Goal: Transaction & Acquisition: Purchase product/service

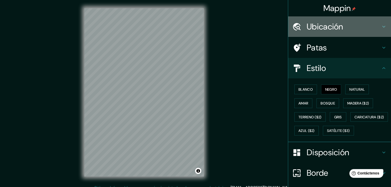
click at [320, 30] on font "Ubicación" at bounding box center [324, 26] width 36 height 11
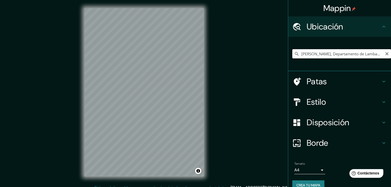
click at [334, 56] on input "[PERSON_NAME], Departamento de Lambayeque, [GEOGRAPHIC_DATA]" at bounding box center [341, 53] width 99 height 9
click at [325, 100] on h4 "Estilo" at bounding box center [343, 102] width 74 height 10
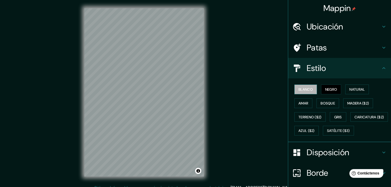
click at [306, 89] on font "Blanco" at bounding box center [305, 89] width 14 height 5
click at [326, 89] on font "Negro" at bounding box center [331, 89] width 12 height 5
click at [216, 89] on div "Mappin Ubicación [PERSON_NAME], Departamento de [GEOGRAPHIC_DATA], [GEOGRAPHIC_…" at bounding box center [195, 96] width 391 height 193
click at [362, 102] on font "Madera ($2)" at bounding box center [358, 103] width 22 height 5
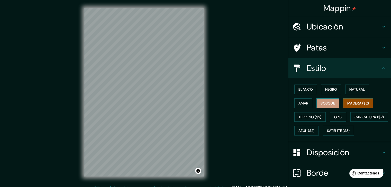
click at [327, 106] on font "Bosque" at bounding box center [327, 103] width 14 height 7
click at [299, 101] on font "Amar" at bounding box center [303, 103] width 10 height 5
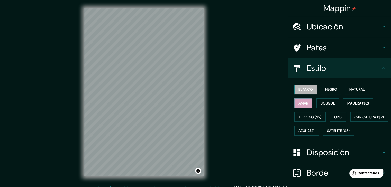
click at [301, 87] on font "Blanco" at bounding box center [305, 89] width 14 height 5
click at [325, 91] on font "Negro" at bounding box center [331, 89] width 12 height 5
click at [223, 105] on div "Mappin Ubicación [PERSON_NAME], Departamento de [GEOGRAPHIC_DATA], [GEOGRAPHIC_…" at bounding box center [195, 96] width 391 height 193
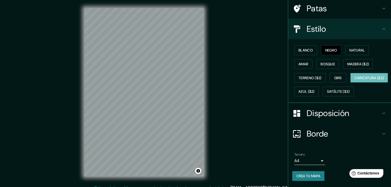
scroll to position [52, 0]
click at [323, 135] on font "Borde" at bounding box center [317, 134] width 22 height 11
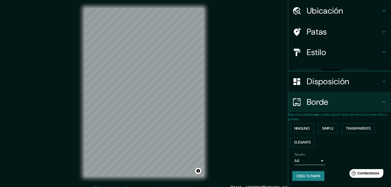
scroll to position [12, 0]
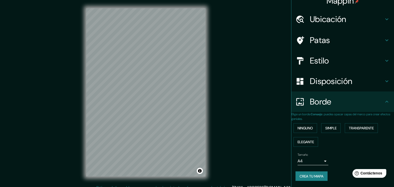
click at [307, 163] on body "Mappin Ubicación [PERSON_NAME], Departamento de [GEOGRAPHIC_DATA], [GEOGRAPHIC_…" at bounding box center [197, 93] width 394 height 187
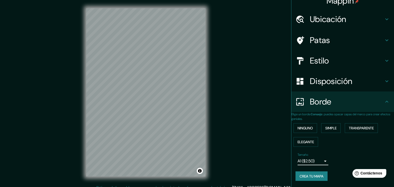
click at [311, 159] on body "Mappin Ubicación [PERSON_NAME], Departamento de [GEOGRAPHIC_DATA], [GEOGRAPHIC_…" at bounding box center [197, 93] width 394 height 187
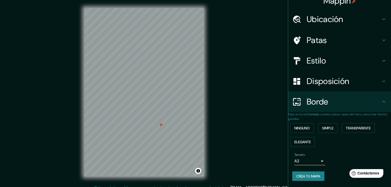
drag, startPoint x: 154, startPoint y: 125, endPoint x: 161, endPoint y: 126, distance: 7.4
click at [161, 126] on div at bounding box center [160, 125] width 4 height 4
click at [312, 124] on button "Ninguno" at bounding box center [302, 129] width 24 height 10
click at [336, 124] on button "Simple" at bounding box center [328, 129] width 20 height 10
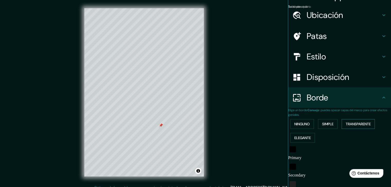
click at [362, 125] on font "Transparente" at bounding box center [357, 124] width 25 height 5
click at [309, 138] on font "Elegante" at bounding box center [302, 138] width 16 height 5
click at [303, 123] on font "Ninguno" at bounding box center [301, 124] width 15 height 5
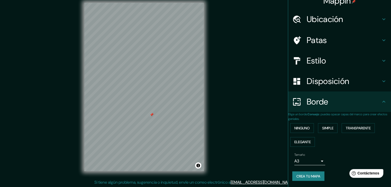
scroll to position [6, 0]
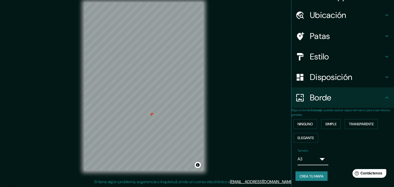
click at [297, 163] on body "Mappin Ubicación [PERSON_NAME], Departamento de [GEOGRAPHIC_DATA], [GEOGRAPHIC_…" at bounding box center [197, 87] width 394 height 187
click at [308, 186] on li "A4" at bounding box center [200, 188] width 380 height 5
click at [298, 164] on body "Mappin Ubicación [PERSON_NAME], Departamento de [GEOGRAPHIC_DATA], [GEOGRAPHIC_…" at bounding box center [197, 87] width 394 height 187
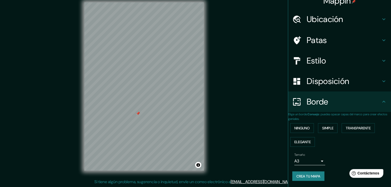
click at [328, 142] on div "Ninguno Simple Transparente Elegante" at bounding box center [339, 135] width 103 height 28
click at [333, 102] on h4 "Borde" at bounding box center [343, 102] width 74 height 10
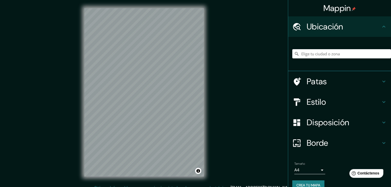
click at [324, 48] on div at bounding box center [341, 54] width 99 height 26
click at [332, 55] on input "Elige tu ciudad o zona" at bounding box center [341, 53] width 99 height 9
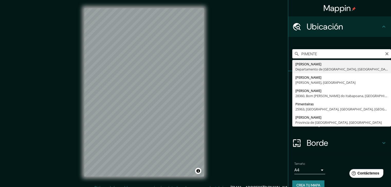
type input "[PERSON_NAME], Departamento de Lambayeque, [GEOGRAPHIC_DATA]"
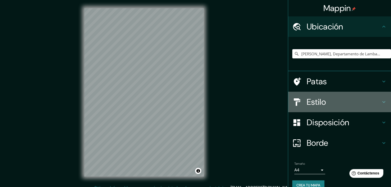
click at [315, 102] on font "Estilo" at bounding box center [315, 102] width 19 height 11
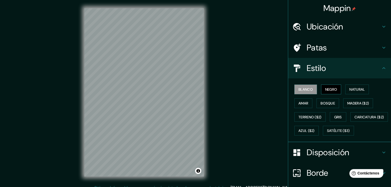
click at [331, 92] on font "Negro" at bounding box center [331, 89] width 12 height 7
click at [300, 88] on font "Blanco" at bounding box center [305, 89] width 14 height 5
click at [325, 88] on font "Negro" at bounding box center [331, 89] width 12 height 5
click at [215, 32] on div "Mappin Ubicación [PERSON_NAME], Departamento de [GEOGRAPHIC_DATA], [GEOGRAPHIC_…" at bounding box center [195, 96] width 391 height 193
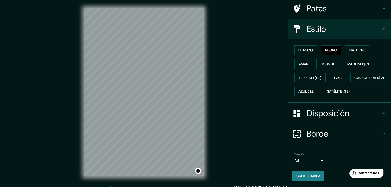
click at [334, 117] on font "Disposición" at bounding box center [327, 113] width 42 height 11
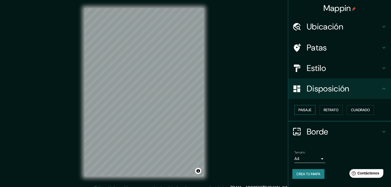
click at [295, 105] on button "Paisaje" at bounding box center [304, 110] width 21 height 10
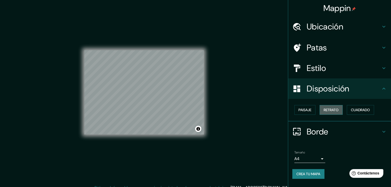
click at [330, 107] on font "Retrato" at bounding box center [330, 110] width 15 height 7
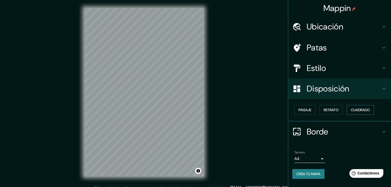
click at [352, 108] on font "Cuadrado" at bounding box center [360, 110] width 19 height 5
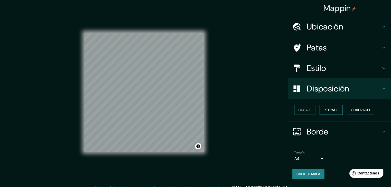
click at [335, 111] on font "Retrato" at bounding box center [330, 110] width 15 height 5
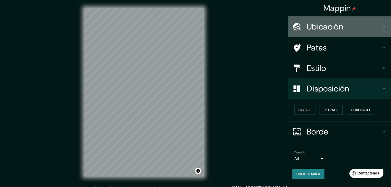
click at [349, 25] on h4 "Ubicación" at bounding box center [343, 27] width 74 height 10
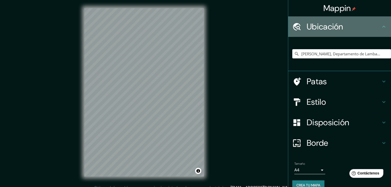
click at [337, 26] on font "Ubicación" at bounding box center [324, 26] width 36 height 11
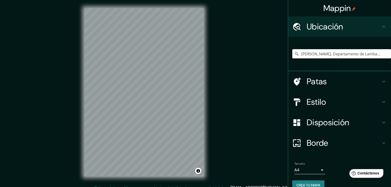
click at [337, 26] on font "Ubicación" at bounding box center [324, 26] width 36 height 11
click at [320, 80] on font "Patas" at bounding box center [316, 81] width 20 height 11
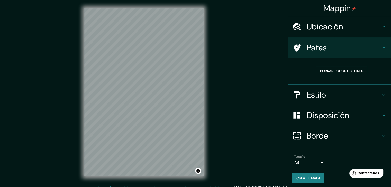
click at [330, 51] on h4 "Patas" at bounding box center [343, 48] width 74 height 10
click at [331, 68] on font "Borrar todos los pines" at bounding box center [341, 71] width 43 height 7
click at [319, 97] on font "Estilo" at bounding box center [315, 95] width 19 height 11
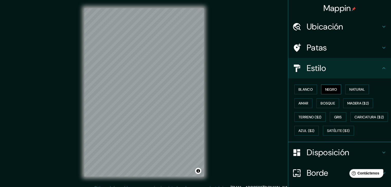
click at [333, 91] on font "Negro" at bounding box center [331, 89] width 12 height 5
click at [305, 93] on button "Blanco" at bounding box center [305, 90] width 23 height 10
click at [345, 87] on button "Natural" at bounding box center [357, 90] width 24 height 10
click at [314, 130] on font "Azul ($2)" at bounding box center [306, 131] width 16 height 5
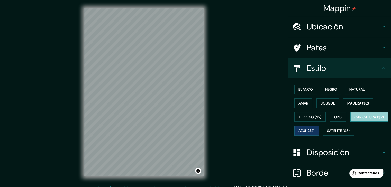
click at [354, 120] on font "Caricatura ($2)" at bounding box center [369, 117] width 30 height 5
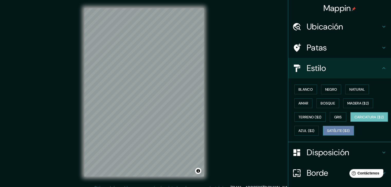
click at [327, 134] on font "Satélite ($3)" at bounding box center [338, 131] width 23 height 5
click at [354, 120] on font "Caricatura ($2)" at bounding box center [369, 117] width 30 height 5
click at [308, 117] on font "Terreno ($2)" at bounding box center [309, 117] width 23 height 5
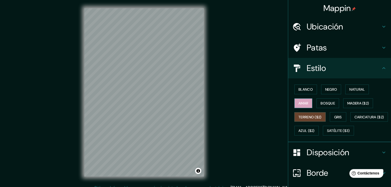
click at [298, 103] on font "Amar" at bounding box center [303, 103] width 10 height 5
click at [324, 103] on font "Bosque" at bounding box center [327, 103] width 14 height 5
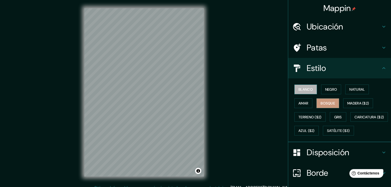
click at [303, 91] on font "Blanco" at bounding box center [305, 89] width 14 height 5
click at [326, 90] on font "Negro" at bounding box center [331, 89] width 12 height 5
click at [302, 86] on button "Blanco" at bounding box center [305, 90] width 23 height 10
click at [321, 88] on button "Negro" at bounding box center [331, 90] width 20 height 10
click at [237, 137] on div "Mappin Ubicación [PERSON_NAME], Departamento de [GEOGRAPHIC_DATA], [GEOGRAPHIC_…" at bounding box center [195, 96] width 391 height 193
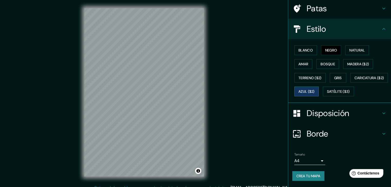
scroll to position [52, 0]
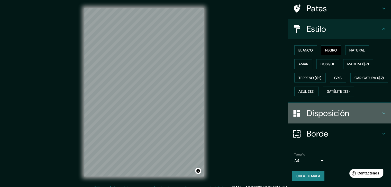
click at [344, 119] on font "Disposición" at bounding box center [327, 113] width 42 height 11
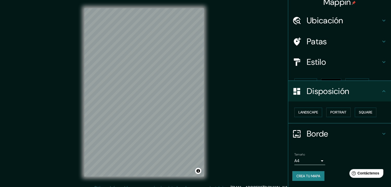
scroll to position [0, 0]
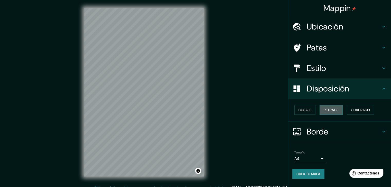
click at [335, 109] on font "Retrato" at bounding box center [330, 110] width 15 height 5
click at [312, 108] on button "Paisaje" at bounding box center [304, 110] width 21 height 10
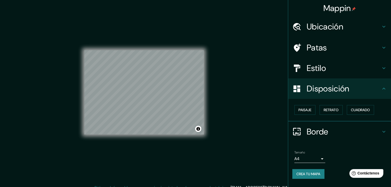
click at [221, 86] on div "Mappin Ubicación Pimentel, Departamento de Lambayeque, Perú Patas Estilo Dispos…" at bounding box center [195, 96] width 391 height 193
click at [309, 111] on font "Paisaje" at bounding box center [304, 110] width 13 height 5
click at [331, 108] on font "Retrato" at bounding box center [330, 110] width 15 height 5
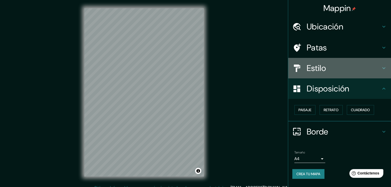
click at [333, 68] on h4 "Estilo" at bounding box center [343, 68] width 74 height 10
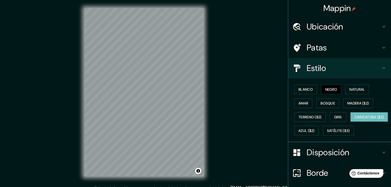
click at [354, 121] on font "Caricatura ($2)" at bounding box center [369, 117] width 30 height 7
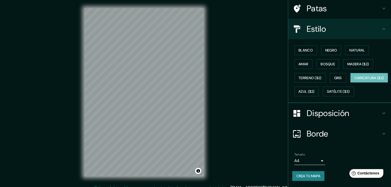
click at [330, 111] on font "Disposición" at bounding box center [327, 113] width 42 height 11
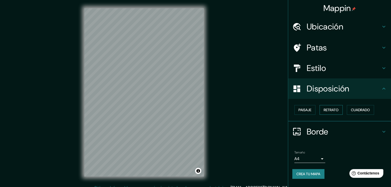
click at [331, 111] on font "Retrato" at bounding box center [330, 110] width 15 height 5
click at [352, 106] on button "Cuadrado" at bounding box center [359, 110] width 27 height 10
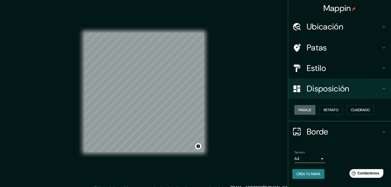
click at [314, 109] on button "Paisaje" at bounding box center [304, 110] width 21 height 10
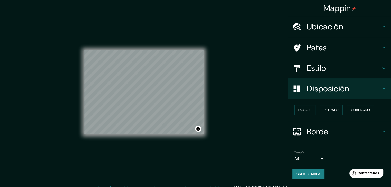
click at [321, 67] on font "Estilo" at bounding box center [315, 68] width 19 height 11
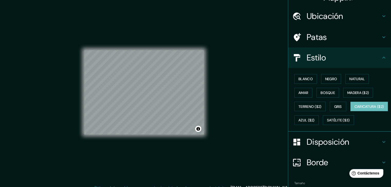
scroll to position [51, 0]
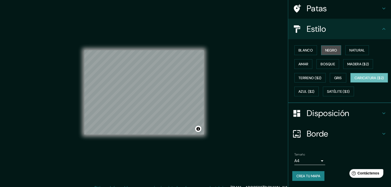
click at [330, 48] on font "Negro" at bounding box center [331, 50] width 12 height 5
click at [325, 48] on font "Negro" at bounding box center [331, 50] width 12 height 5
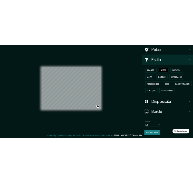
scroll to position [6, 0]
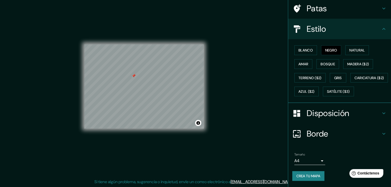
drag, startPoint x: 214, startPoint y: 78, endPoint x: 136, endPoint y: 76, distance: 78.1
click at [136, 76] on div at bounding box center [133, 76] width 4 height 4
click at [307, 48] on font "Blanco" at bounding box center [305, 50] width 14 height 5
click at [325, 61] on font "Bosque" at bounding box center [327, 64] width 14 height 7
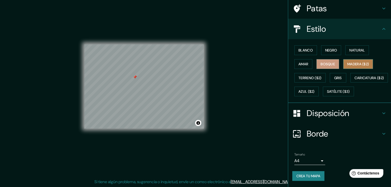
click at [355, 59] on button "Madera ($2)" at bounding box center [358, 64] width 30 height 10
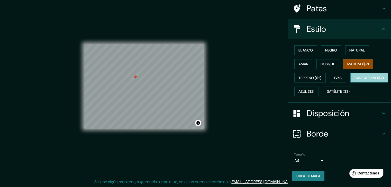
click at [354, 80] on font "Caricatura ($2)" at bounding box center [369, 78] width 30 height 5
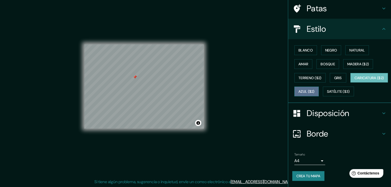
click at [314, 90] on font "Azul ($2)" at bounding box center [306, 92] width 16 height 5
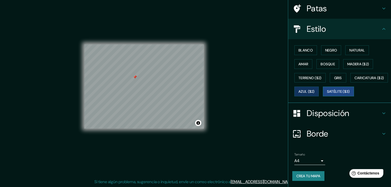
click at [327, 93] on font "Satélite ($3)" at bounding box center [338, 92] width 23 height 5
click at [318, 87] on button "Azul ($2)" at bounding box center [306, 92] width 24 height 10
click at [298, 76] on font "Terreno ($2)" at bounding box center [309, 78] width 23 height 5
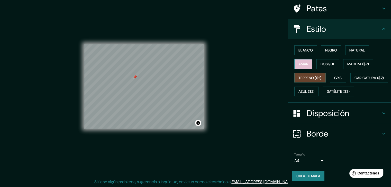
click at [298, 62] on font "Amar" at bounding box center [303, 64] width 10 height 5
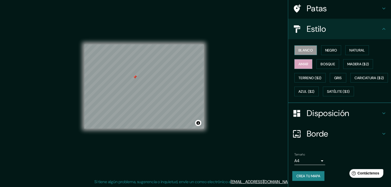
click at [304, 48] on font "Blanco" at bounding box center [305, 50] width 14 height 5
click at [349, 48] on font "Natural" at bounding box center [356, 50] width 15 height 5
click at [303, 62] on font "Amar" at bounding box center [303, 64] width 10 height 5
click at [320, 62] on font "Bosque" at bounding box center [327, 64] width 14 height 5
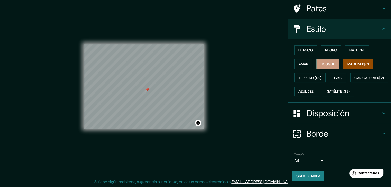
click at [350, 62] on font "Madera ($2)" at bounding box center [358, 64] width 22 height 5
click at [350, 48] on font "Natural" at bounding box center [356, 50] width 15 height 5
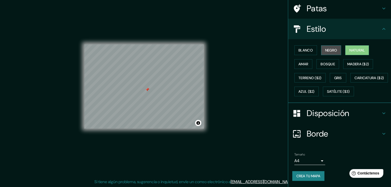
click at [329, 48] on font "Negro" at bounding box center [331, 50] width 12 height 5
click at [307, 48] on font "Blanco" at bounding box center [305, 50] width 14 height 5
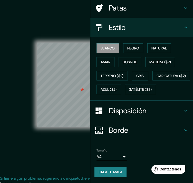
scroll to position [50, 0]
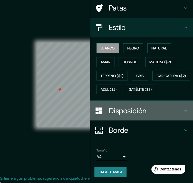
click at [131, 116] on font "Disposición" at bounding box center [128, 111] width 38 height 10
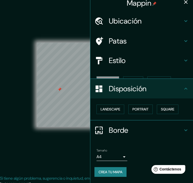
scroll to position [0, 0]
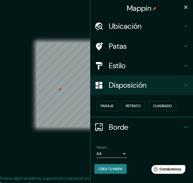
click at [142, 45] on h4 "Patas" at bounding box center [146, 46] width 74 height 9
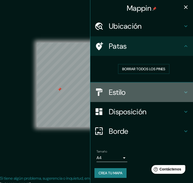
click at [116, 96] on font "Estilo" at bounding box center [117, 93] width 17 height 10
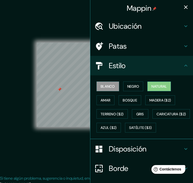
click at [157, 87] on font "Natural" at bounding box center [159, 86] width 15 height 5
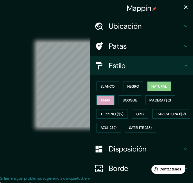
click at [102, 102] on font "Amar" at bounding box center [106, 100] width 10 height 5
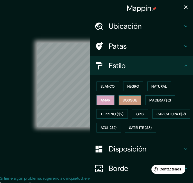
click at [125, 98] on font "Bosque" at bounding box center [130, 100] width 14 height 5
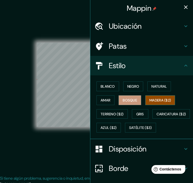
click at [161, 104] on button "Madera ($2)" at bounding box center [160, 101] width 30 height 10
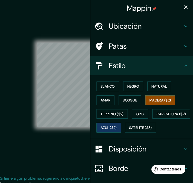
click at [121, 128] on button "Azul ($2)" at bounding box center [109, 128] width 24 height 10
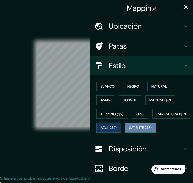
click at [129, 130] on font "Satélite ($3)" at bounding box center [140, 128] width 23 height 5
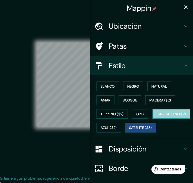
click at [157, 117] on font "Caricatura ($2)" at bounding box center [172, 114] width 30 height 5
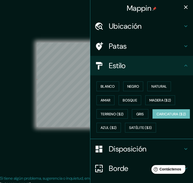
click at [183, 7] on icon "button" at bounding box center [186, 7] width 6 height 6
